Goal: Task Accomplishment & Management: Use online tool/utility

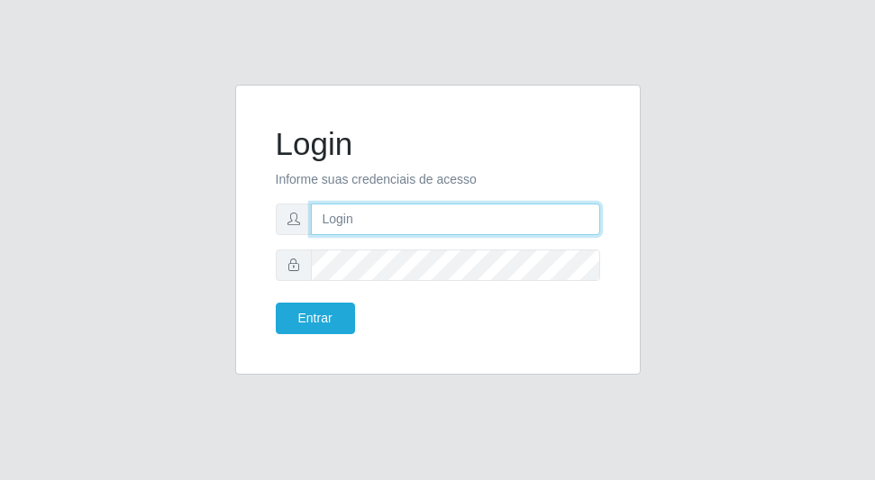
click at [405, 228] on input "text" at bounding box center [455, 220] width 289 height 32
click at [361, 218] on input "karla" at bounding box center [455, 220] width 289 height 32
type input "k"
